Goal: Use online tool/utility: Utilize a website feature to perform a specific function

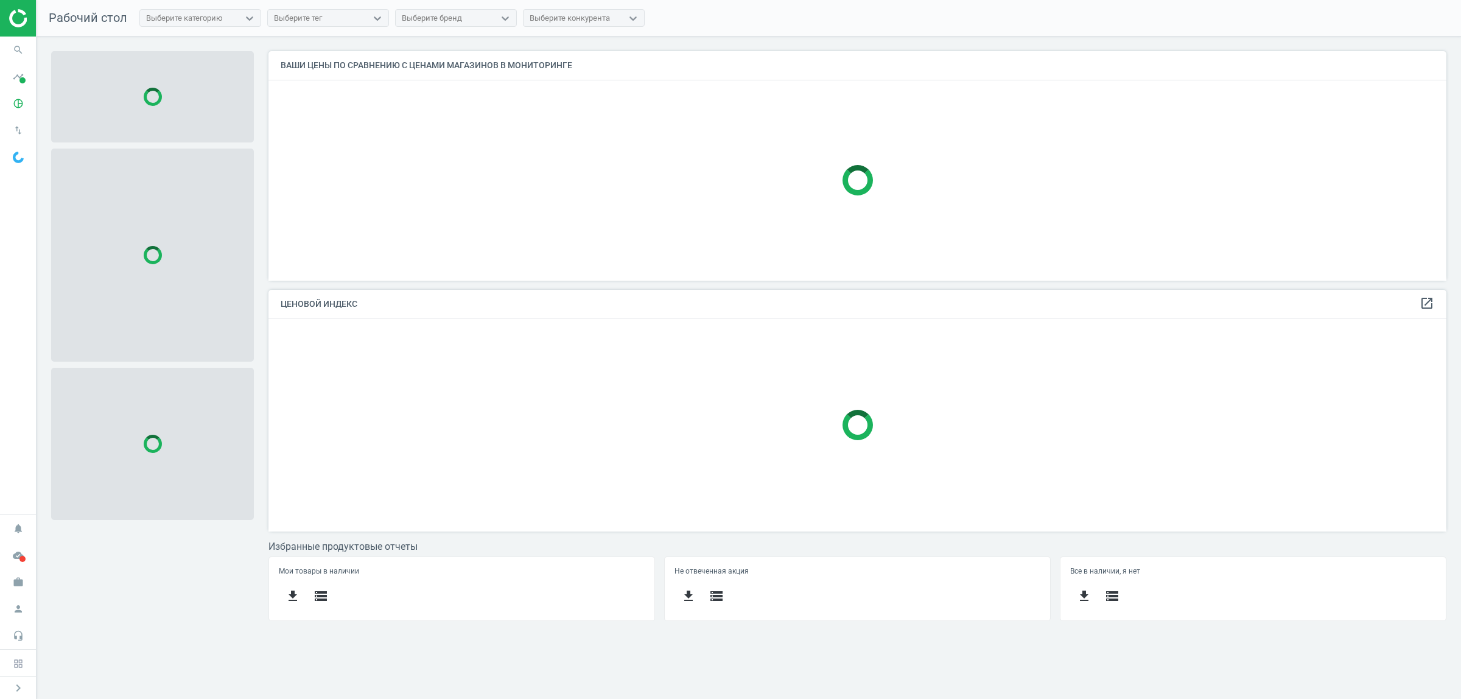
scroll to position [253, 1201]
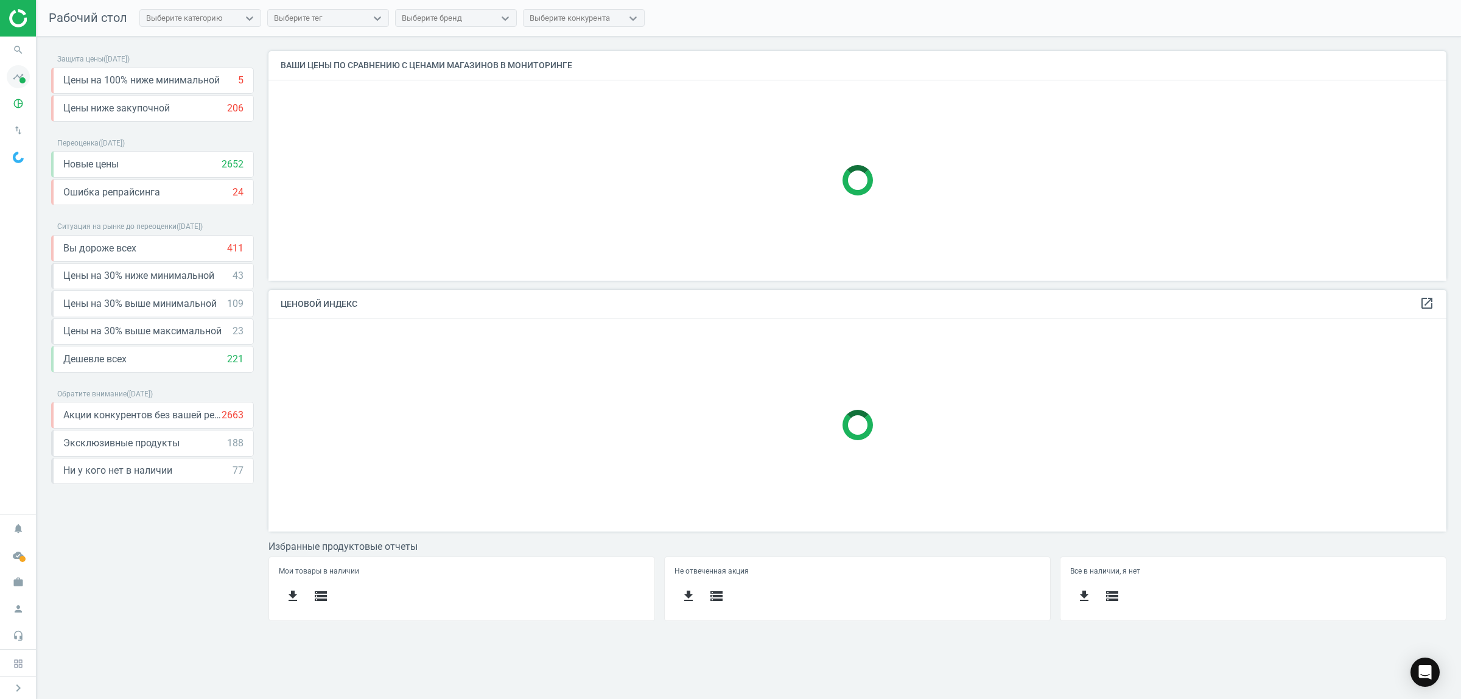
click at [20, 77] on span at bounding box center [22, 80] width 6 height 6
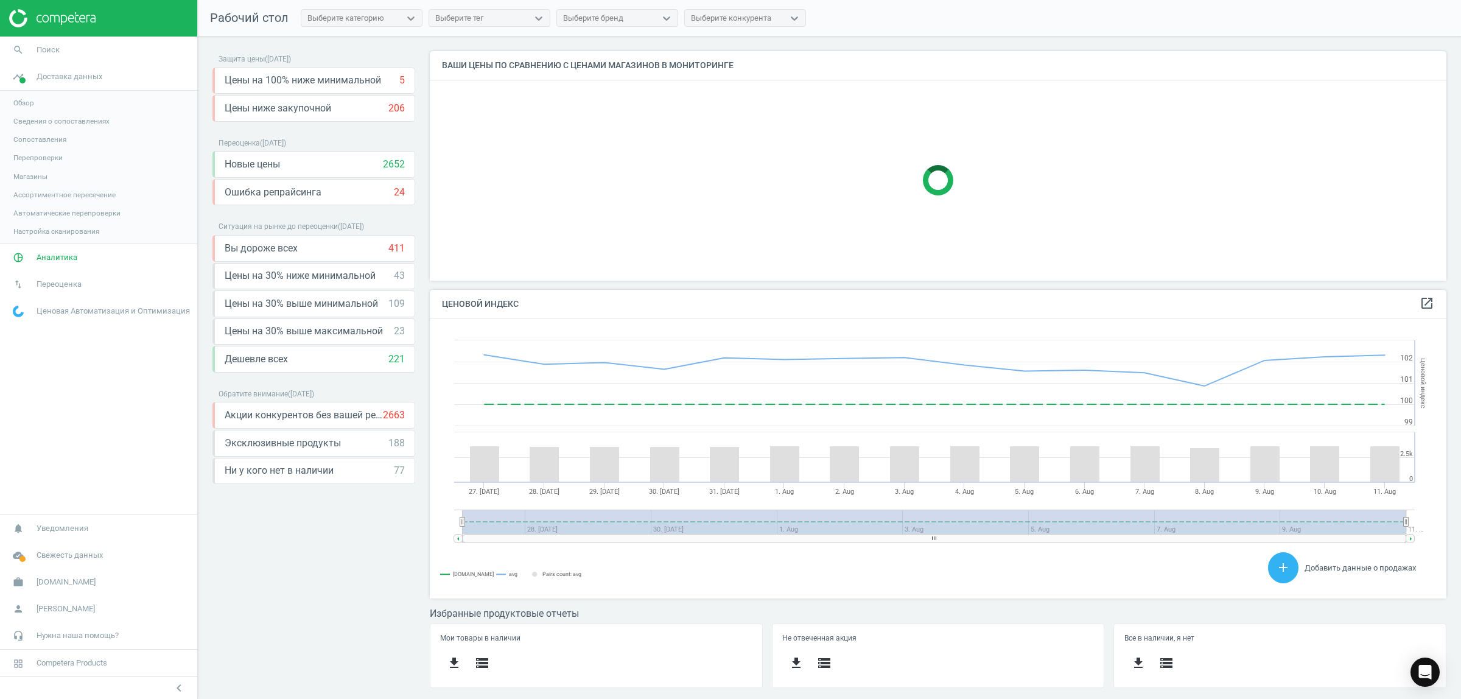
scroll to position [303, 1040]
click at [61, 256] on span "Аналитика" at bounding box center [57, 257] width 41 height 11
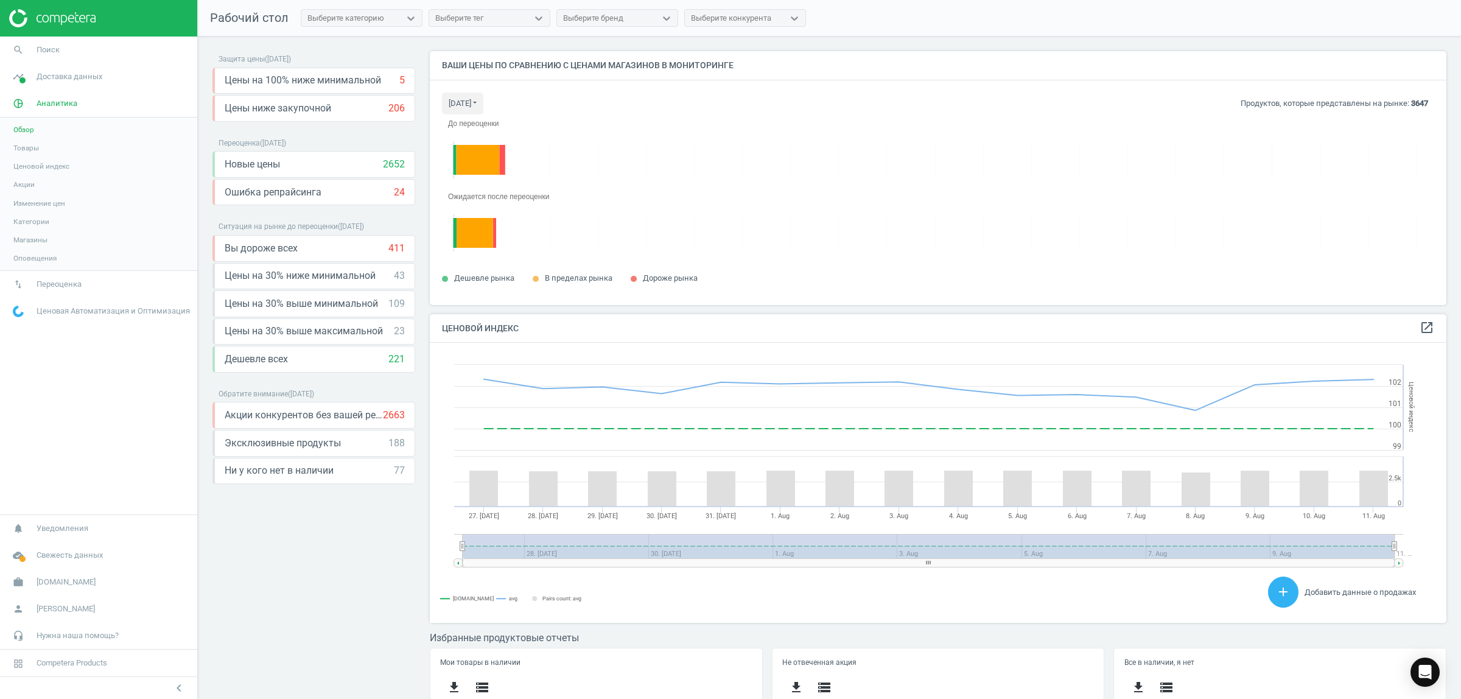
scroll to position [303, 1029]
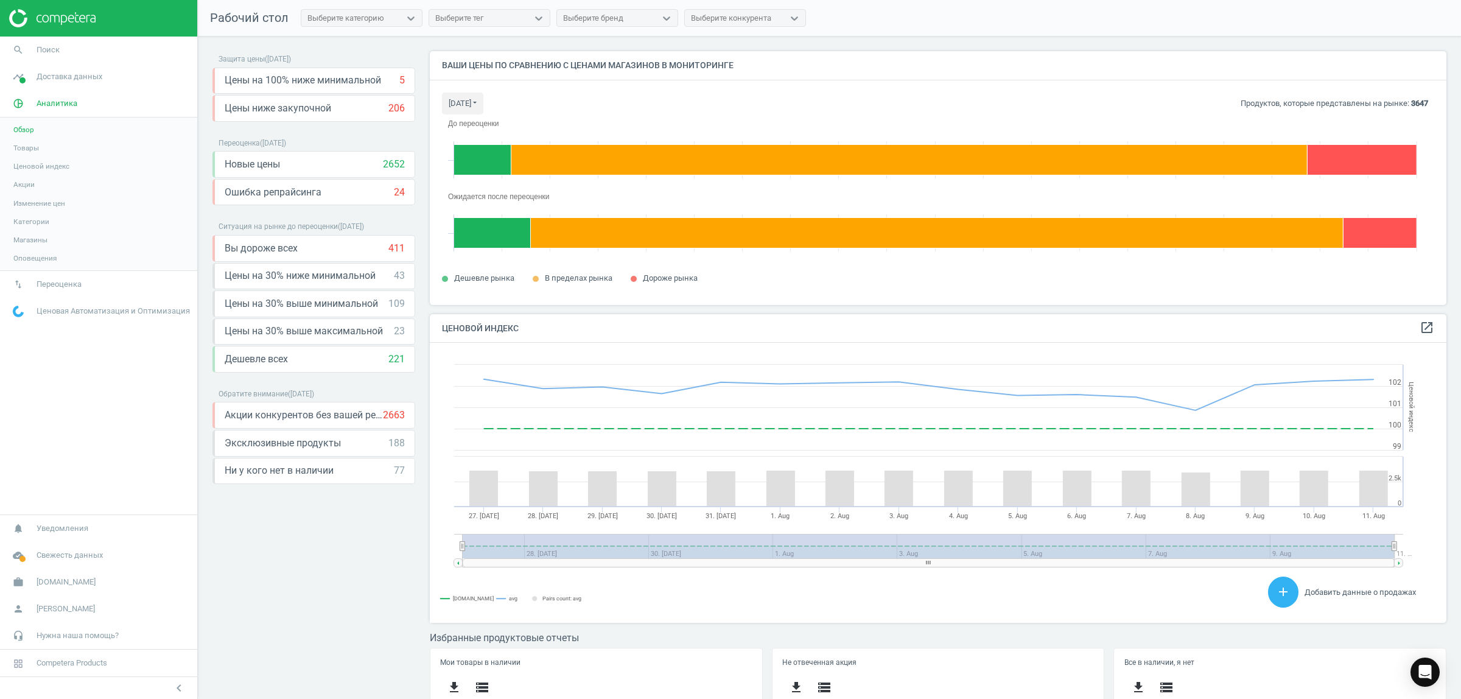
click at [55, 166] on span "Ценовой индекс" at bounding box center [41, 166] width 56 height 10
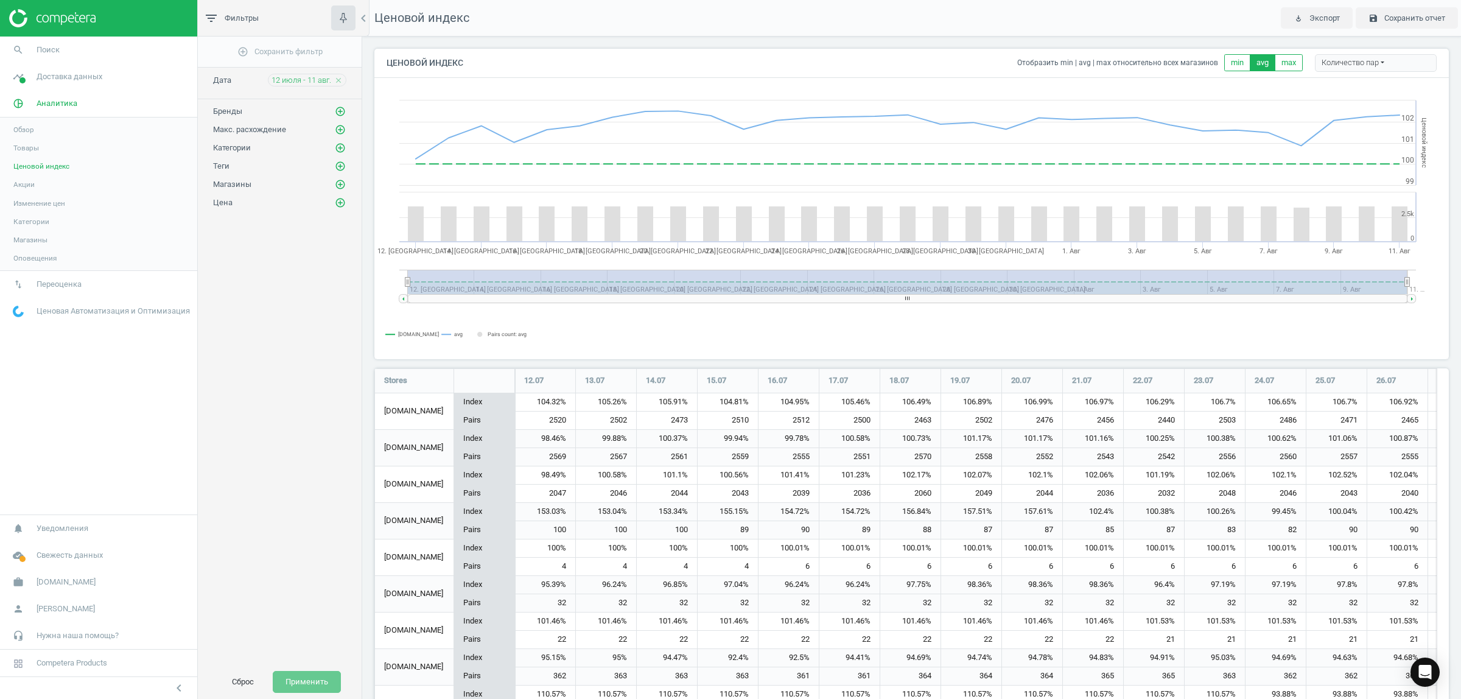
scroll to position [1000, 1087]
click at [342, 147] on icon "add_circle_outline" at bounding box center [340, 147] width 11 height 11
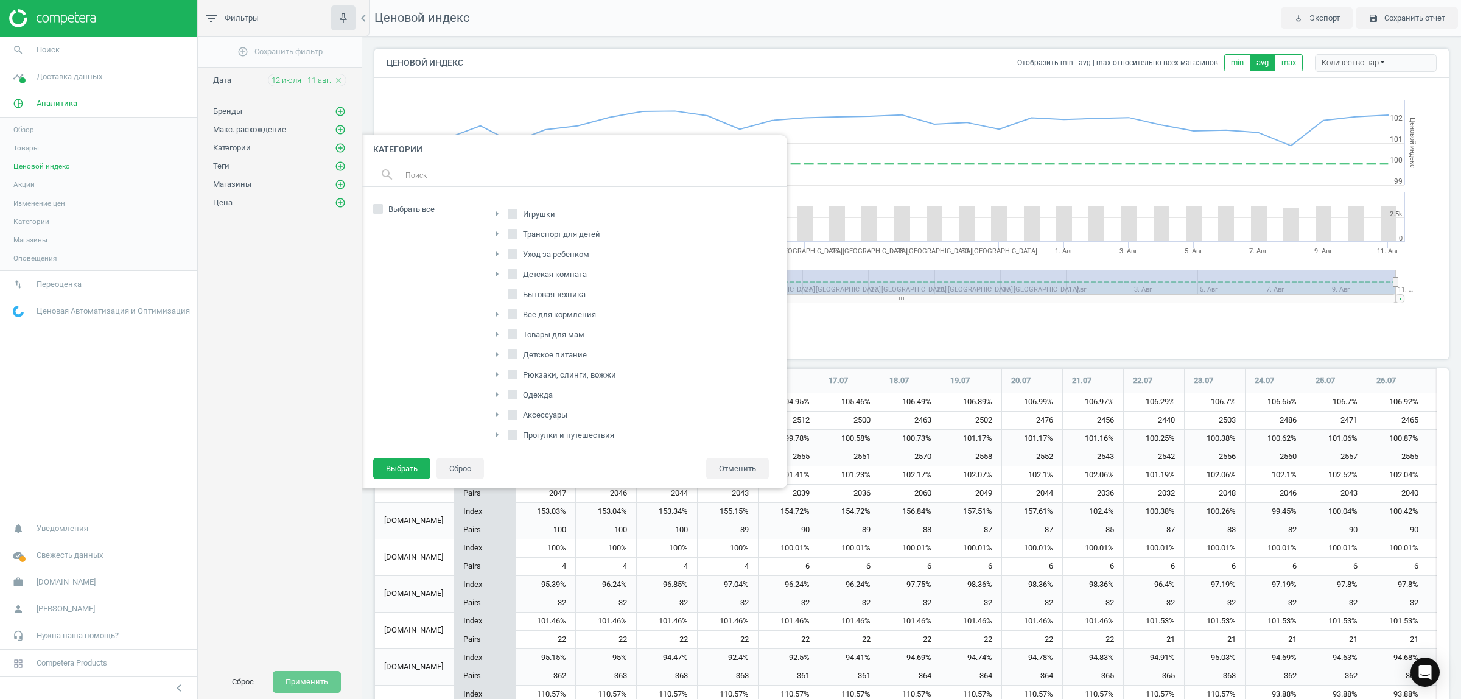
click at [546, 215] on span "Игрушки" at bounding box center [538, 214] width 37 height 11
click at [516, 215] on input "Игрушки" at bounding box center [512, 214] width 8 height 8
checkbox input "true"
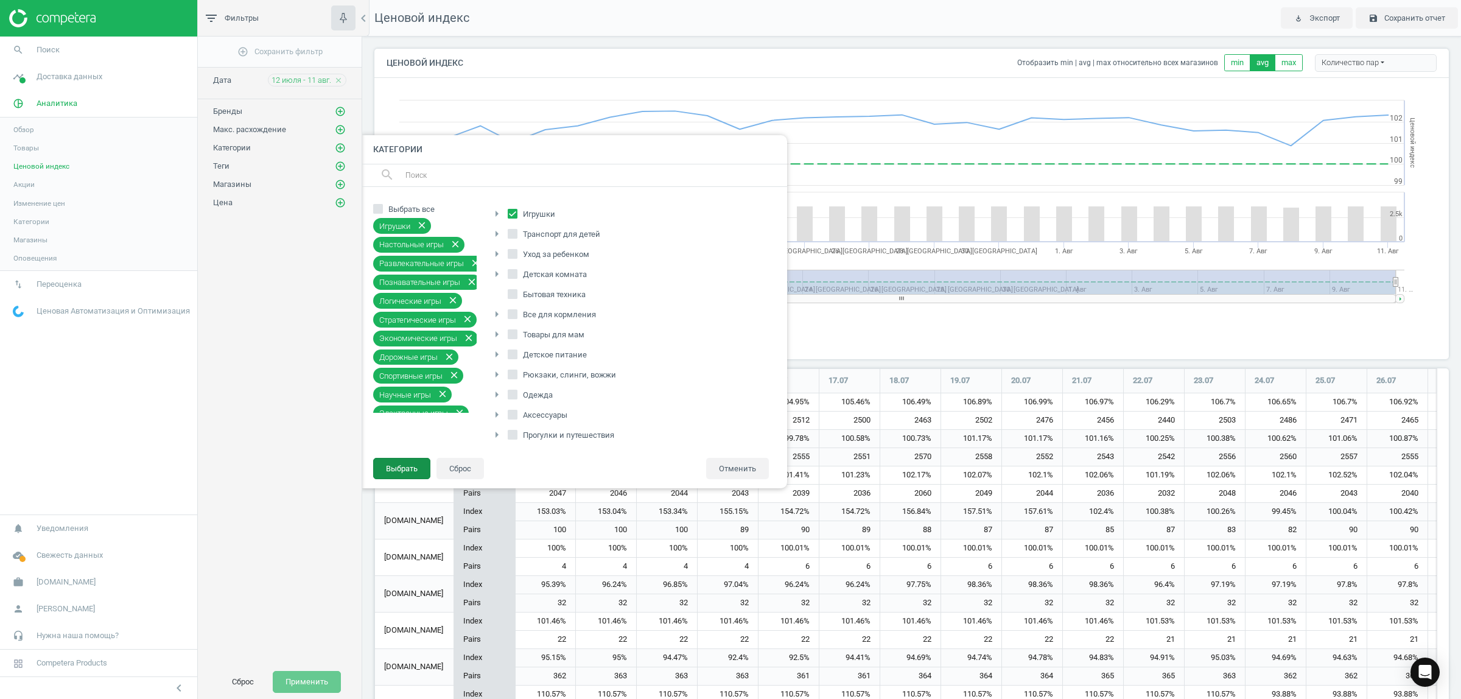
click at [409, 461] on button "Выбрать" at bounding box center [401, 469] width 57 height 22
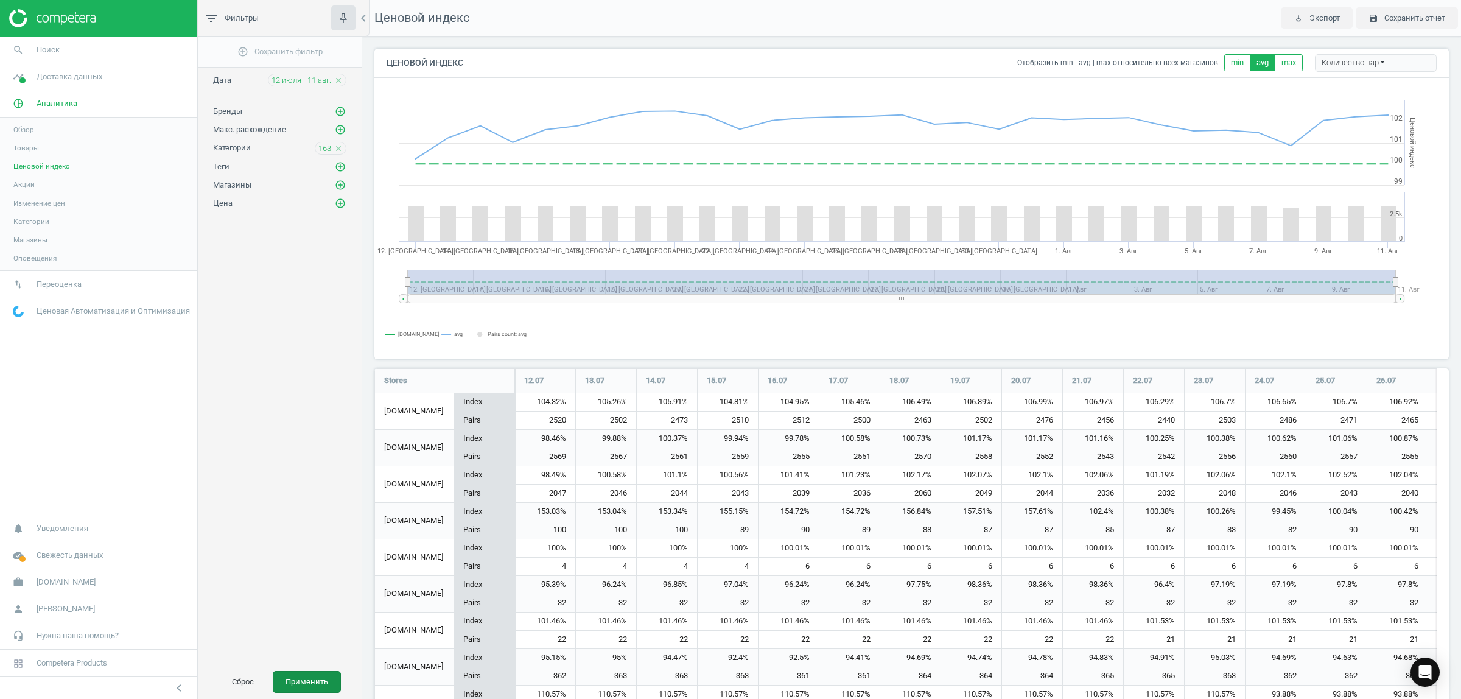
click at [293, 679] on button "Применить" at bounding box center [307, 682] width 68 height 22
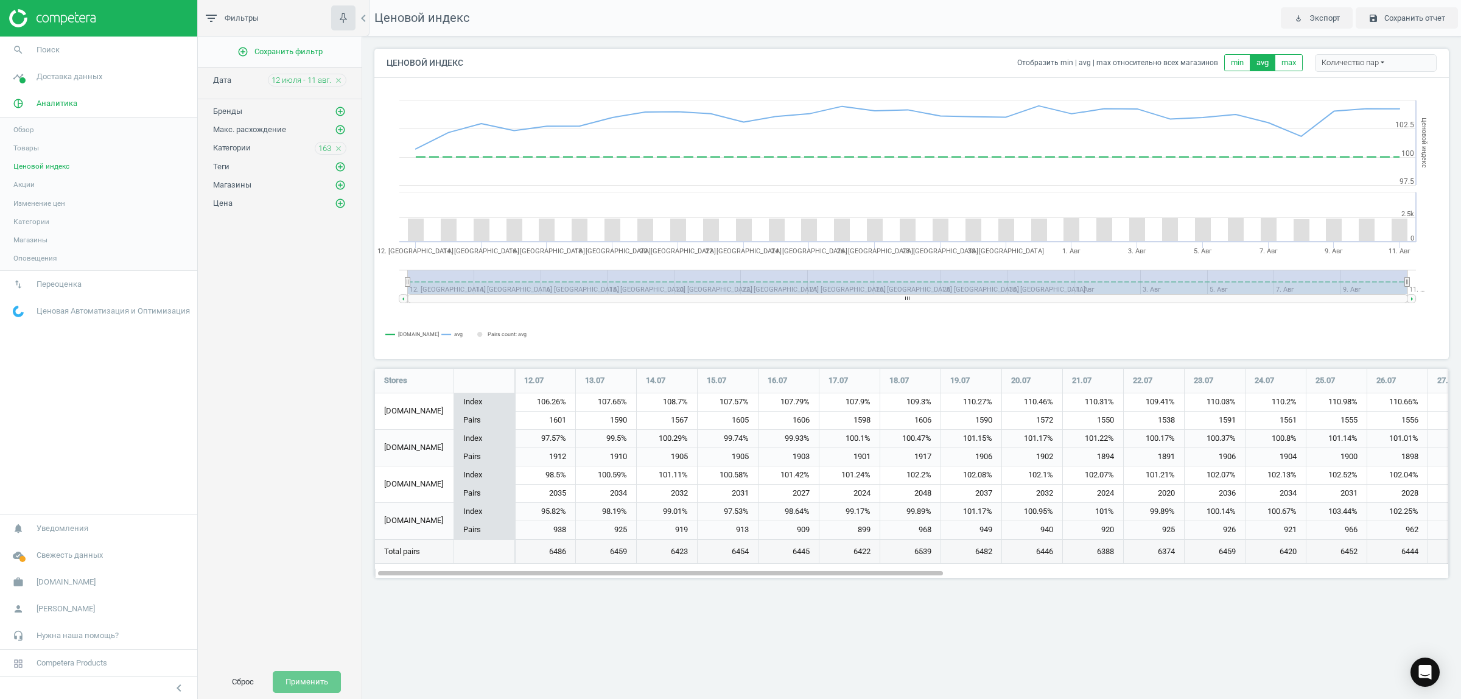
scroll to position [233, 1098]
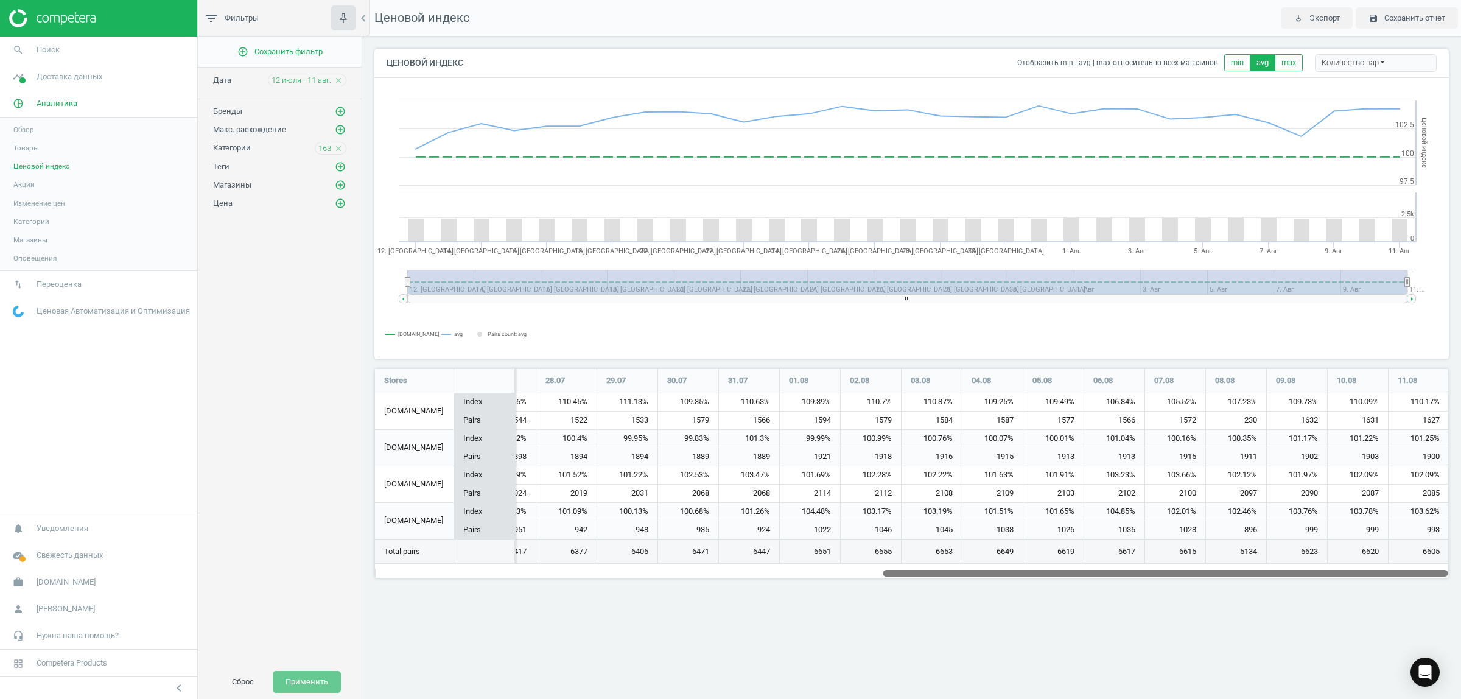
drag, startPoint x: 695, startPoint y: 574, endPoint x: 1390, endPoint y: 641, distance: 698.4
click at [1390, 641] on div "Ценовой индекс play_for_work Экспорт save Сохранить отчет Ценовой индекс Отобра…" at bounding box center [911, 349] width 1099 height 699
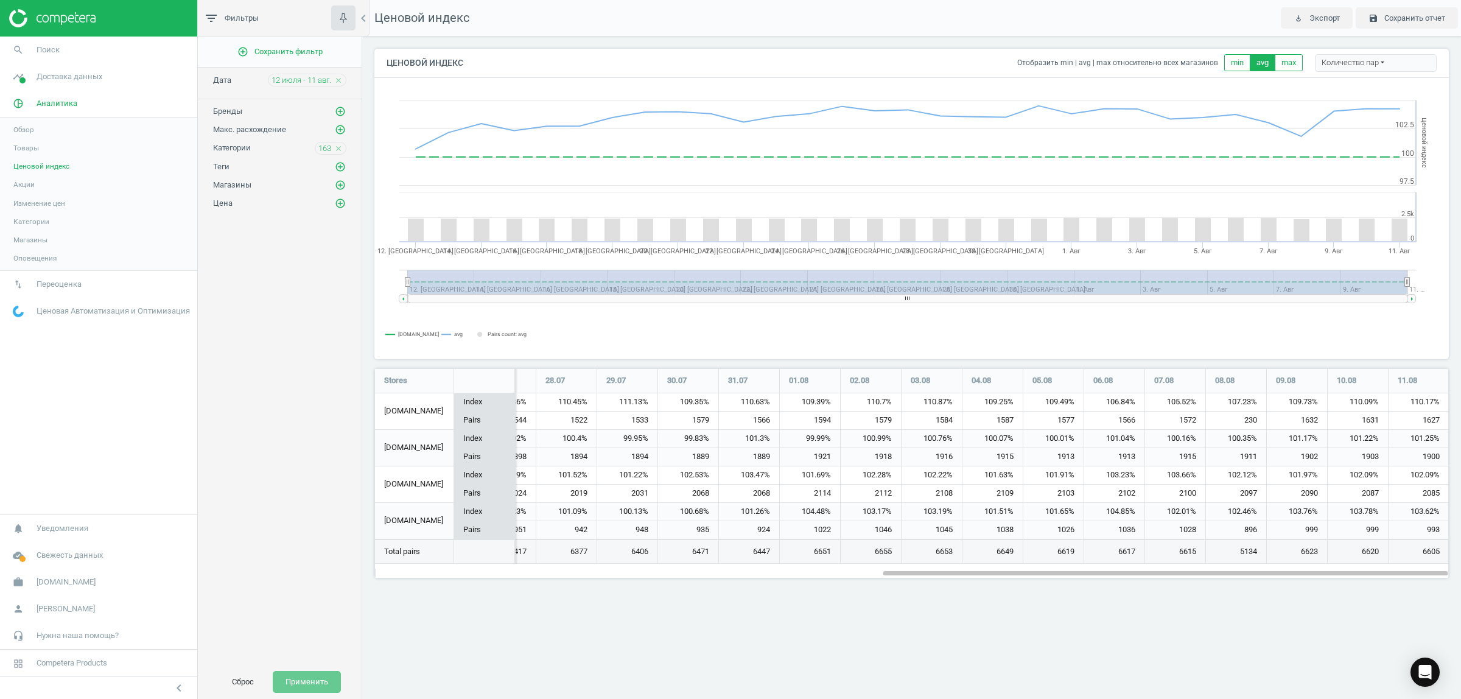
click at [341, 151] on icon "close" at bounding box center [338, 148] width 9 height 9
click at [341, 152] on icon "add_circle_outline" at bounding box center [340, 147] width 11 height 11
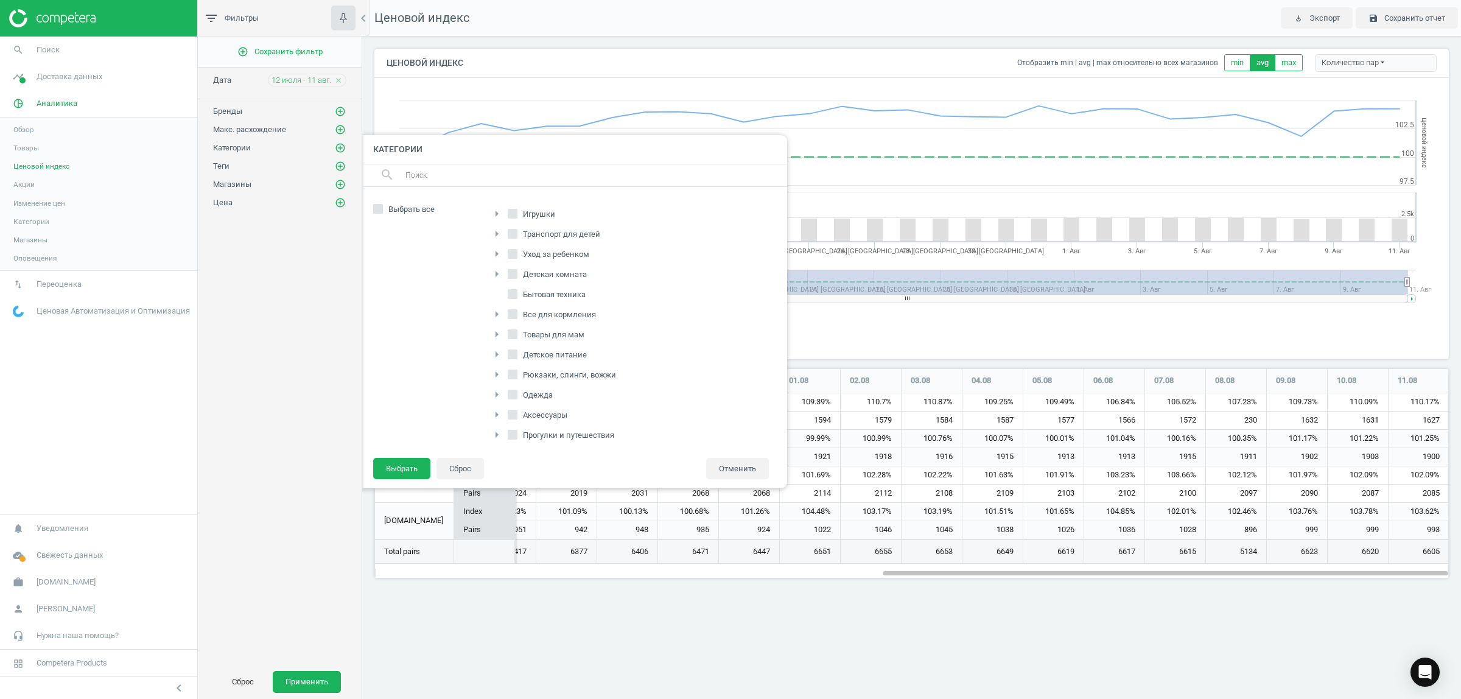
click at [566, 357] on span "Детское питание" at bounding box center [554, 354] width 69 height 11
click at [516, 357] on input "Детское питание" at bounding box center [512, 354] width 8 height 8
checkbox input "true"
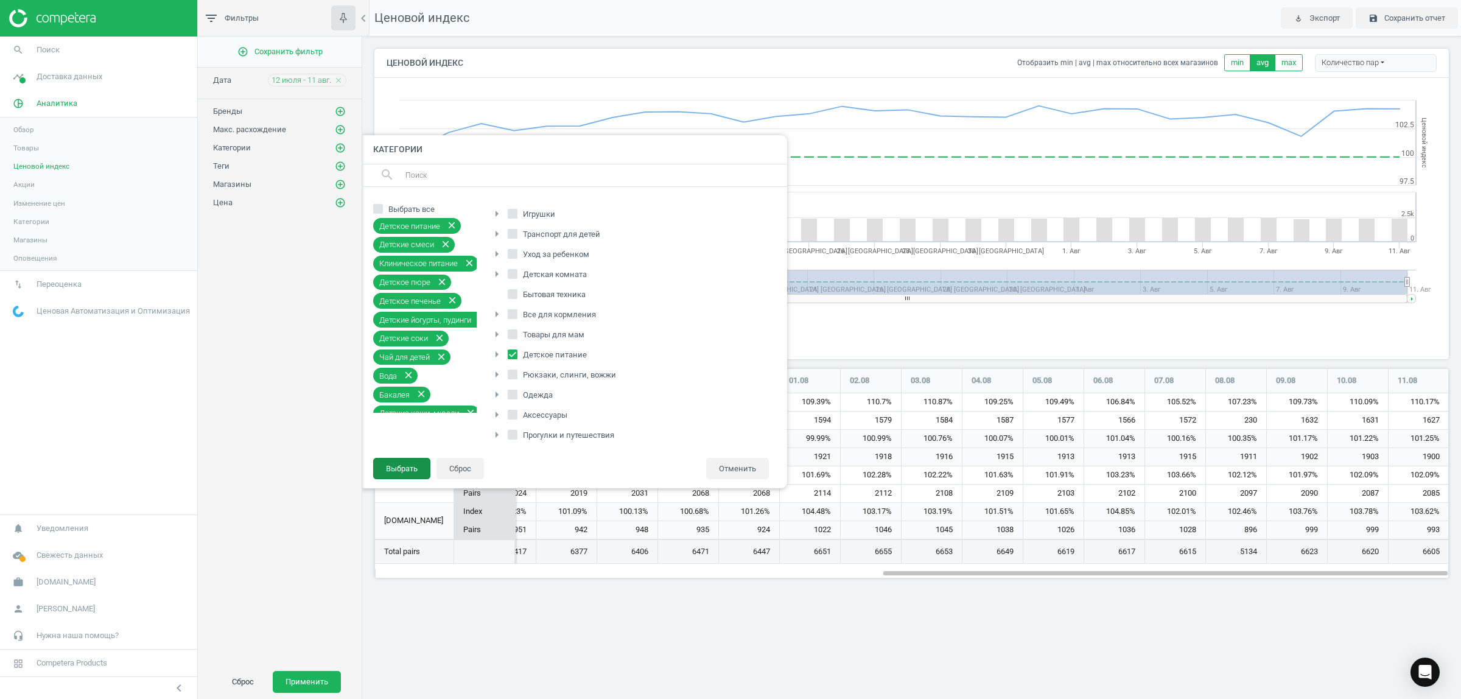
click at [397, 463] on button "Выбрать" at bounding box center [401, 469] width 57 height 22
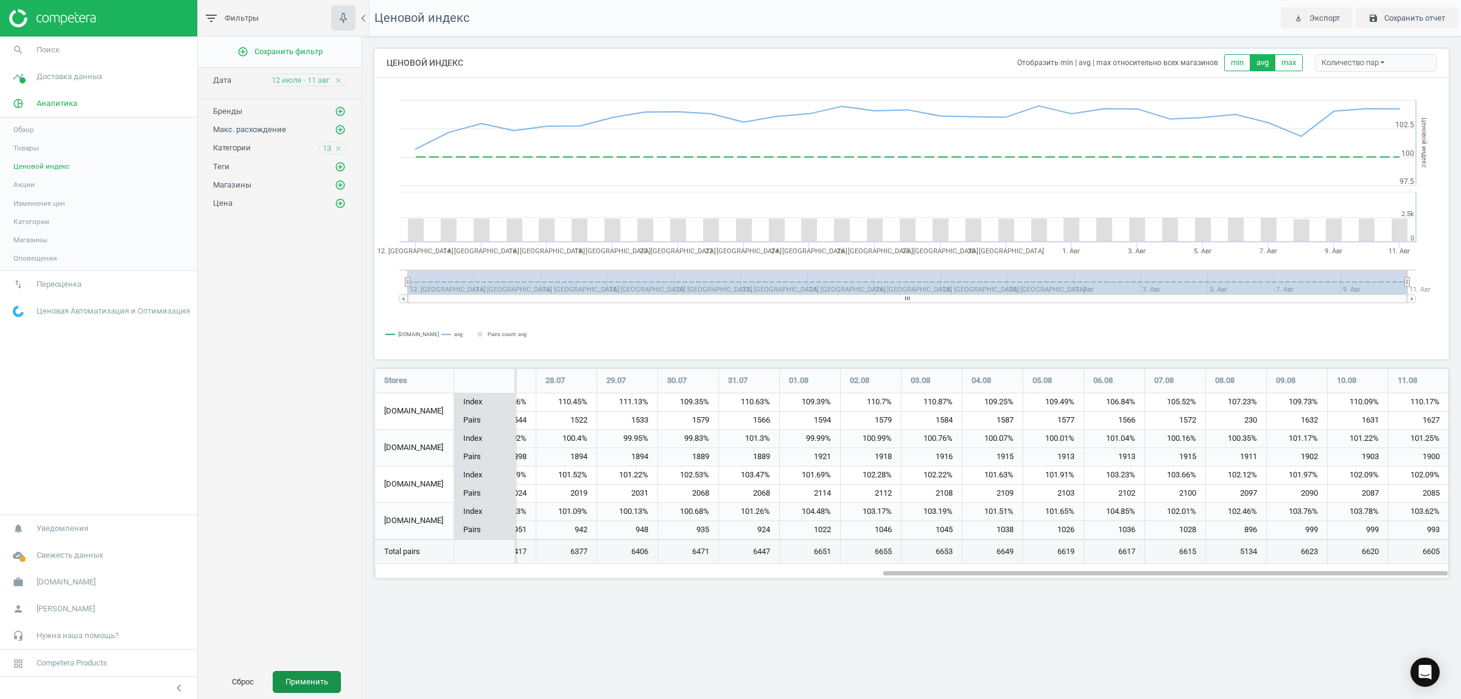
click at [309, 674] on button "Применить" at bounding box center [307, 682] width 68 height 22
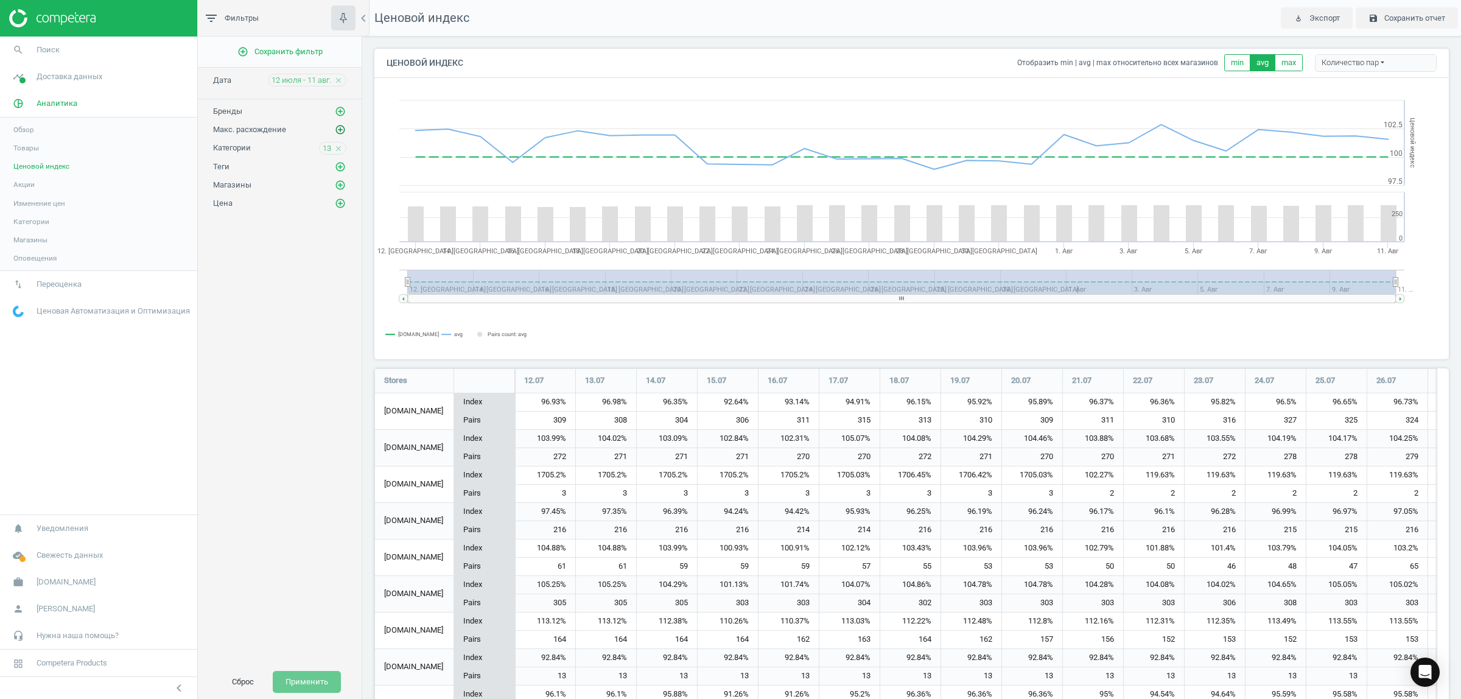
click at [339, 127] on icon "add_circle_outline" at bounding box center [340, 129] width 11 height 11
click at [237, 407] on div "add_circle_outline Сохранить фильтр Дата 12 июля - 11 авг. close Бренды add_cir…" at bounding box center [280, 351] width 164 height 628
click at [282, 313] on div "add_circle_outline Сохранить фильтр Дата 12 июля - 11 авг. close Бренды add_cir…" at bounding box center [280, 351] width 164 height 628
click at [744, 168] on button "Отменить" at bounding box center [737, 169] width 63 height 22
click at [340, 110] on icon "add_circle_outline" at bounding box center [340, 111] width 11 height 11
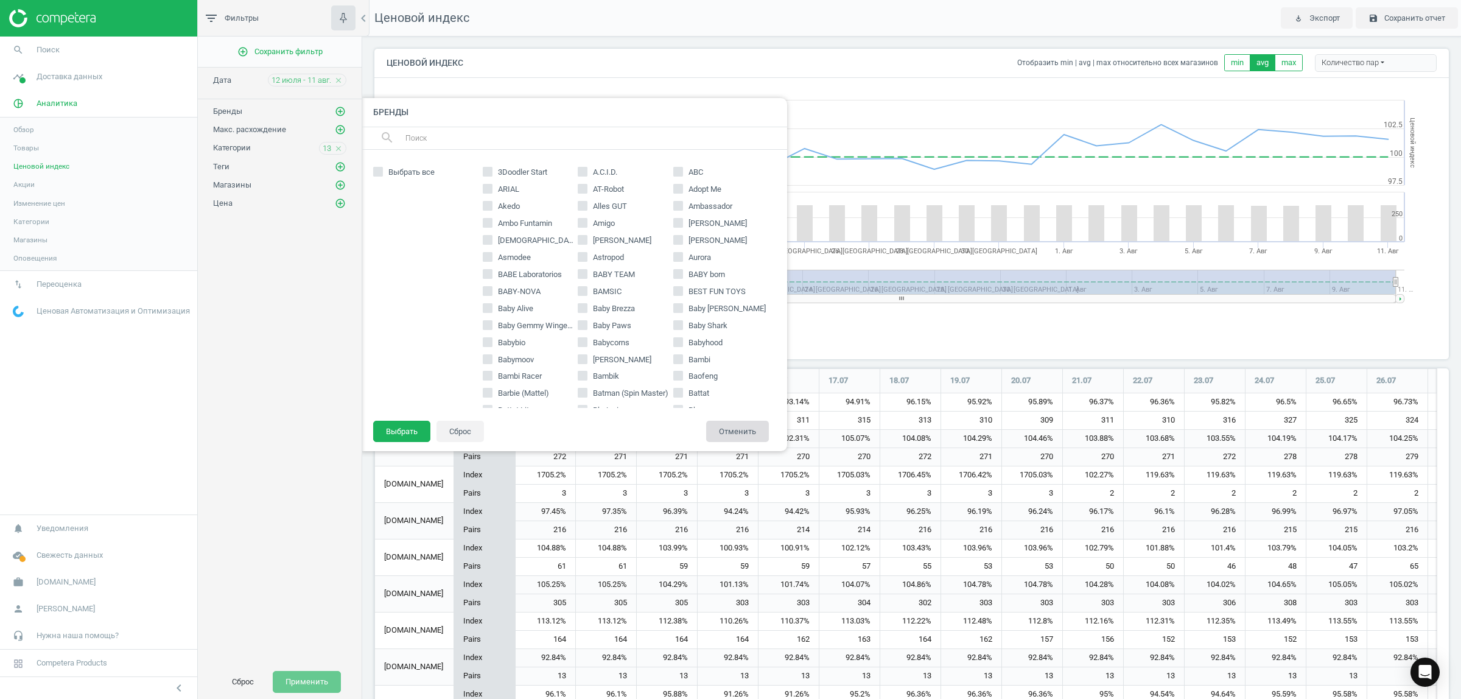
click at [746, 421] on button "Отменить" at bounding box center [737, 432] width 63 height 22
